Goal: Book appointment/travel/reservation

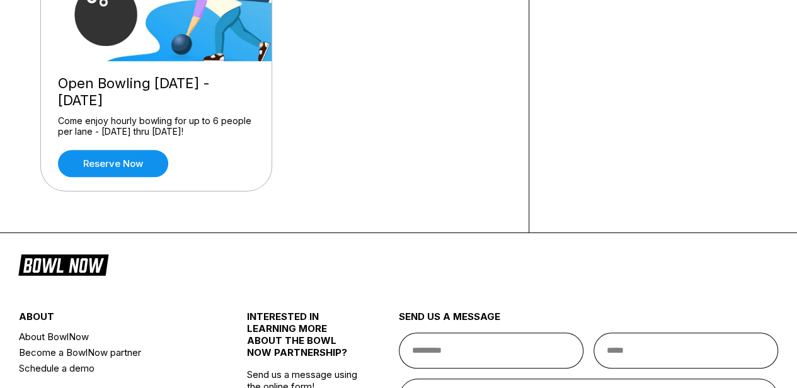
scroll to position [484, 0]
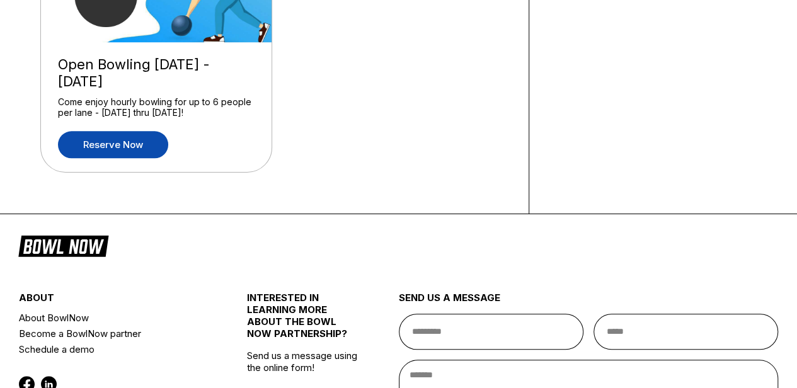
click at [98, 149] on link "Reserve now" at bounding box center [113, 144] width 110 height 27
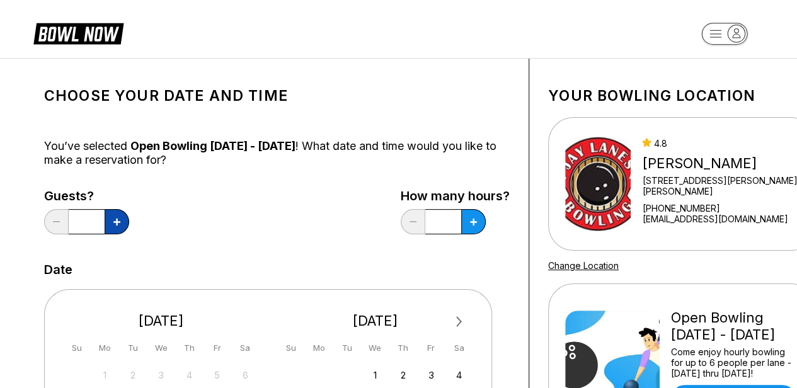
click at [113, 225] on button at bounding box center [117, 221] width 25 height 25
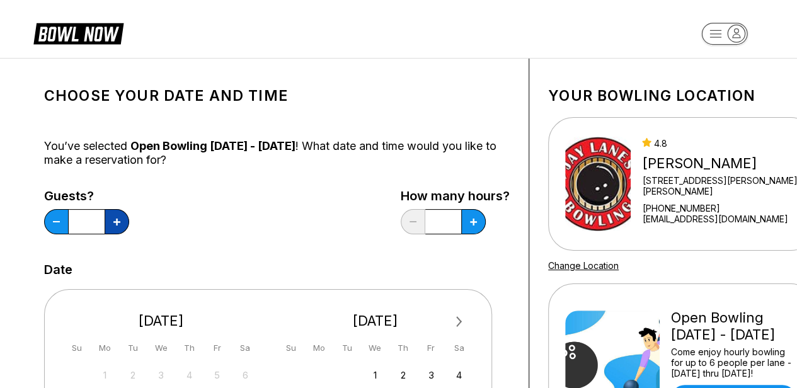
click at [113, 225] on button at bounding box center [117, 221] width 25 height 25
type input "**"
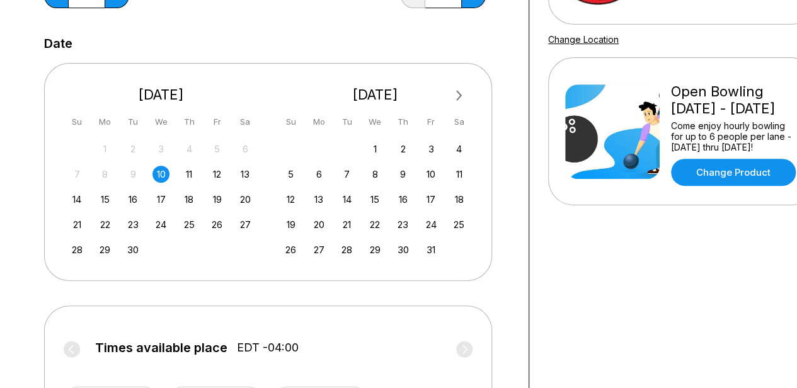
scroll to position [230, 0]
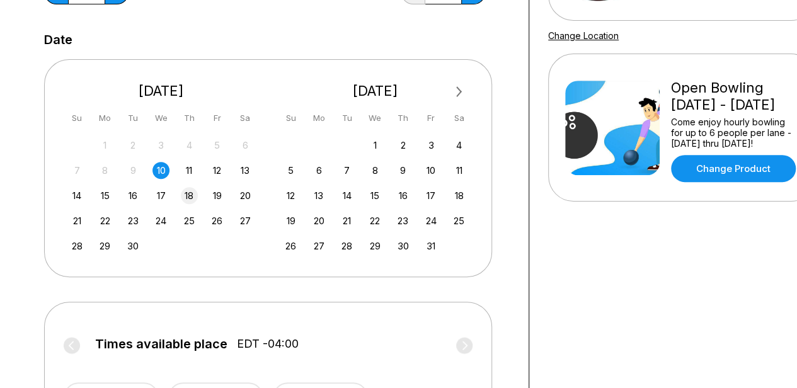
click at [189, 195] on div "18" at bounding box center [189, 195] width 17 height 17
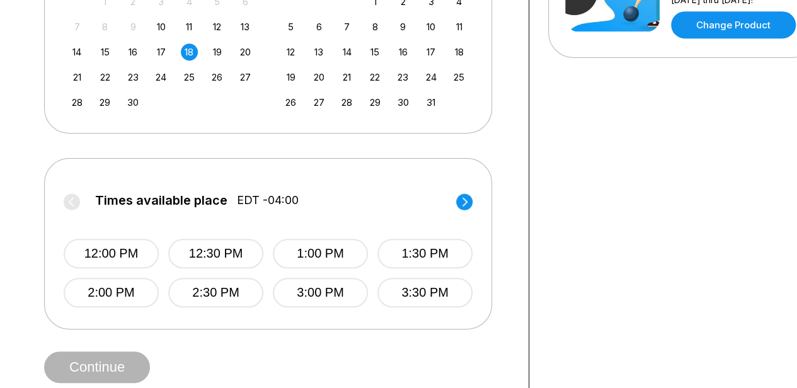
scroll to position [388, 0]
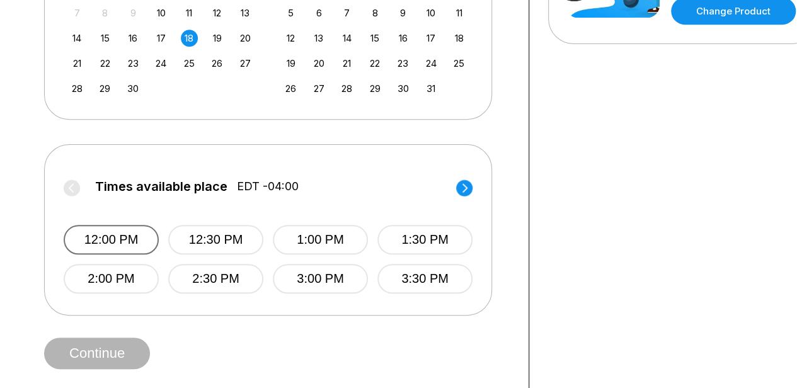
click at [110, 236] on button "12:00 PM" at bounding box center [111, 240] width 95 height 30
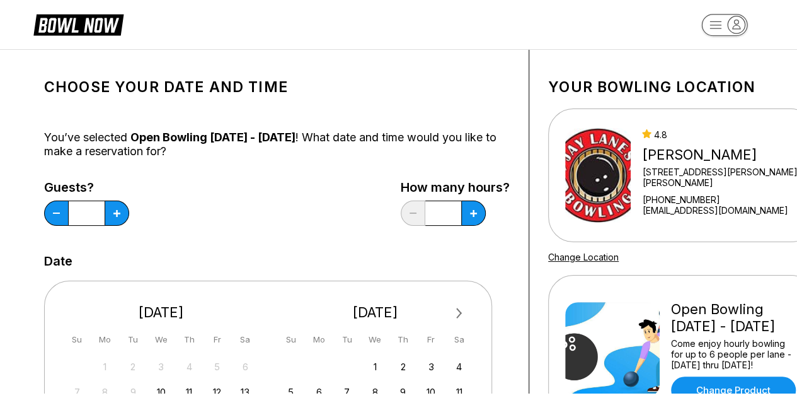
scroll to position [0, 0]
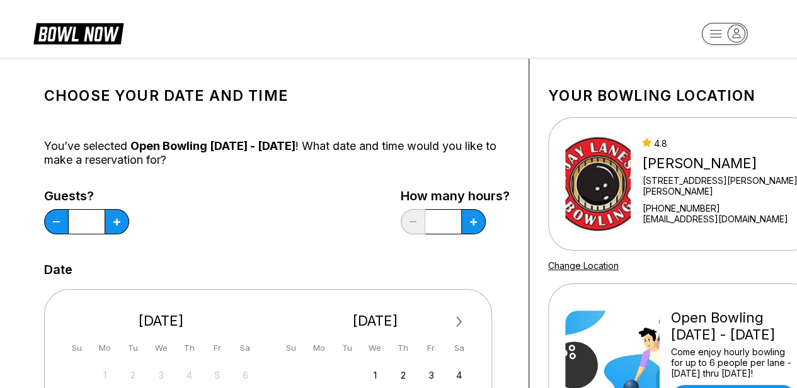
click at [103, 39] on icon at bounding box center [78, 33] width 90 height 24
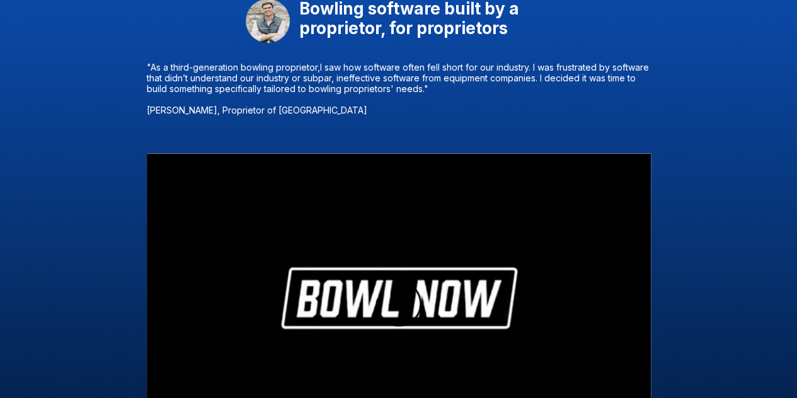
scroll to position [1101, 0]
